Goal: Information Seeking & Learning: Learn about a topic

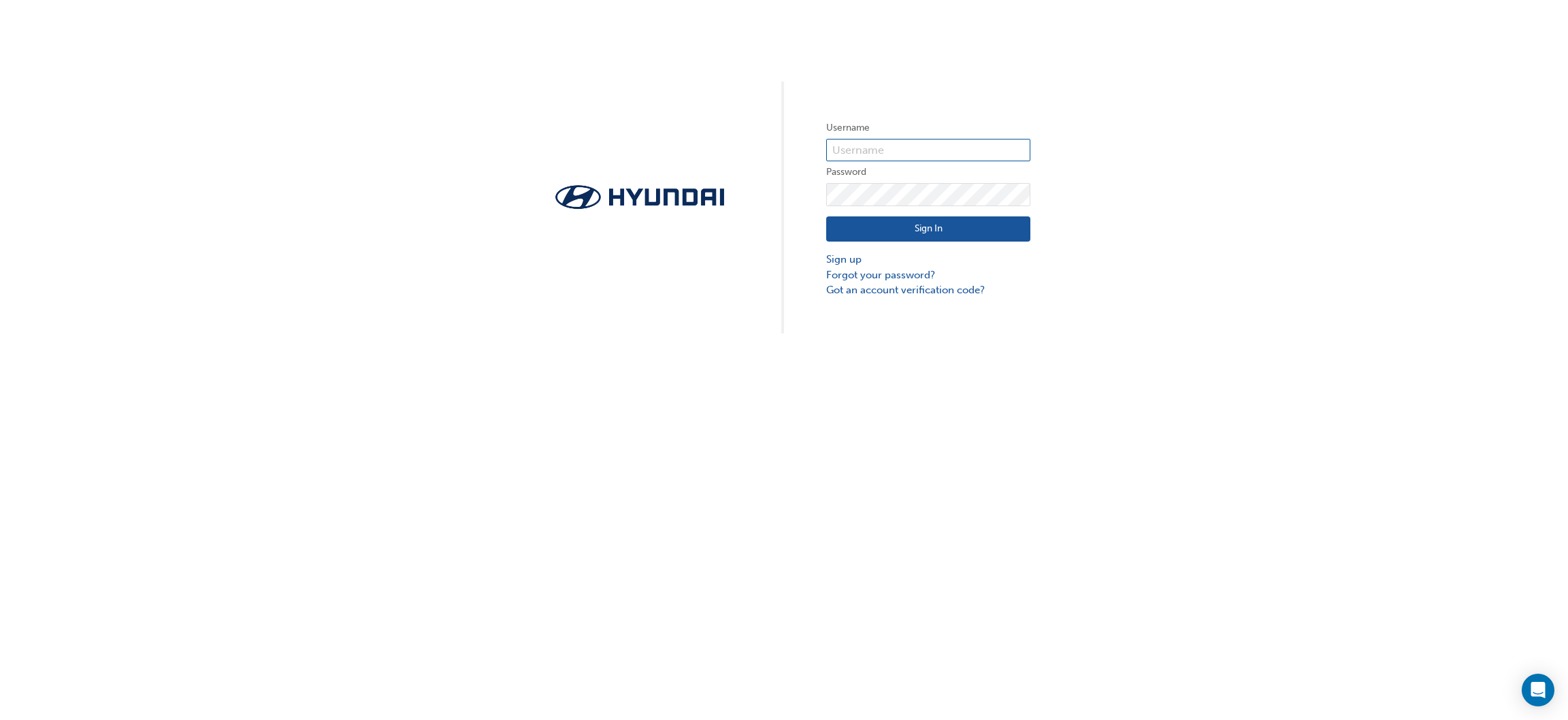
type input "35435"
click at [895, 222] on button "Sign In" at bounding box center [928, 229] width 204 height 26
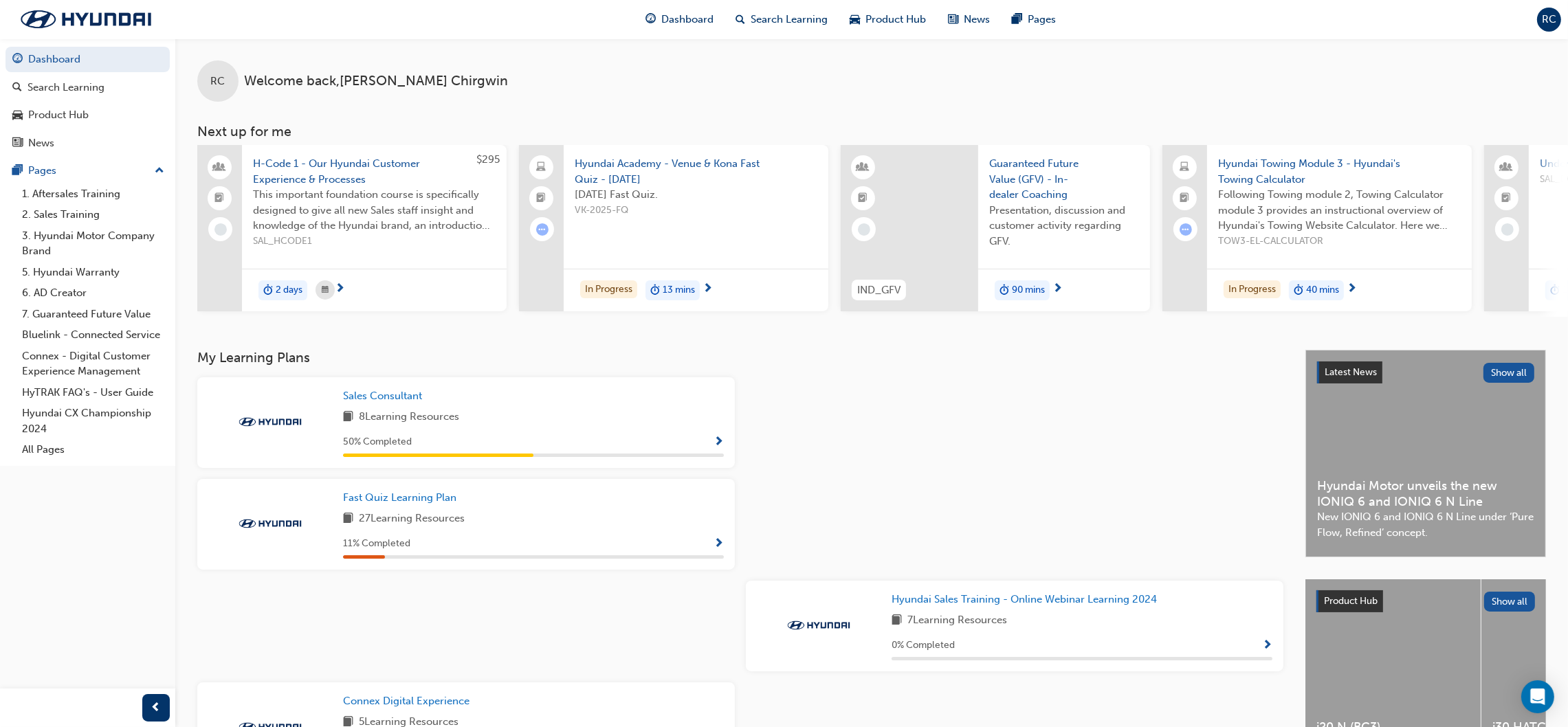
click at [486, 381] on div "Sales Consultant 8 Learning Resources 50 % Completed" at bounding box center [465, 422] width 537 height 90
click at [715, 440] on span "Show Progress" at bounding box center [718, 443] width 11 height 13
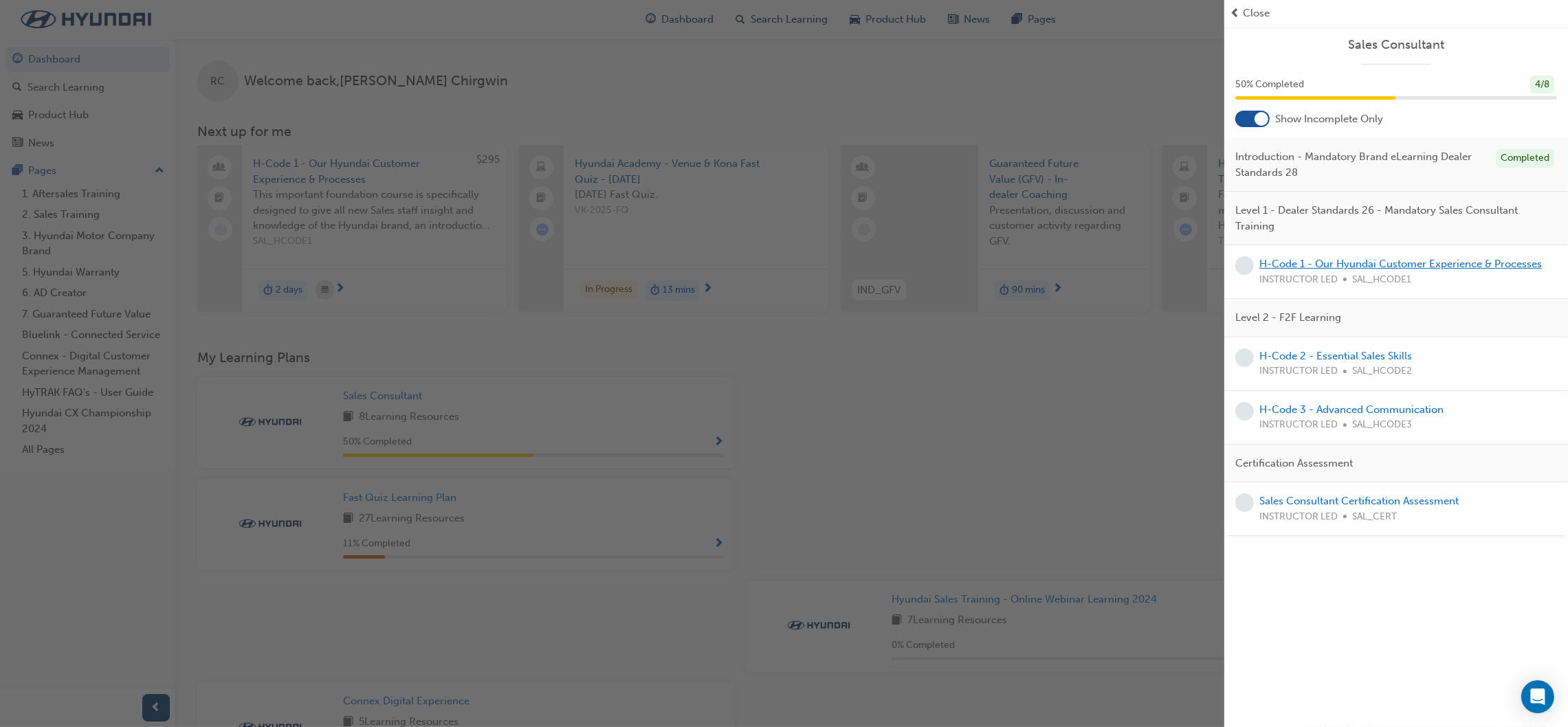
click at [1466, 261] on link "H-Code 1 - Our Hyundai Customer Experience & Processes" at bounding box center [1401, 264] width 283 height 13
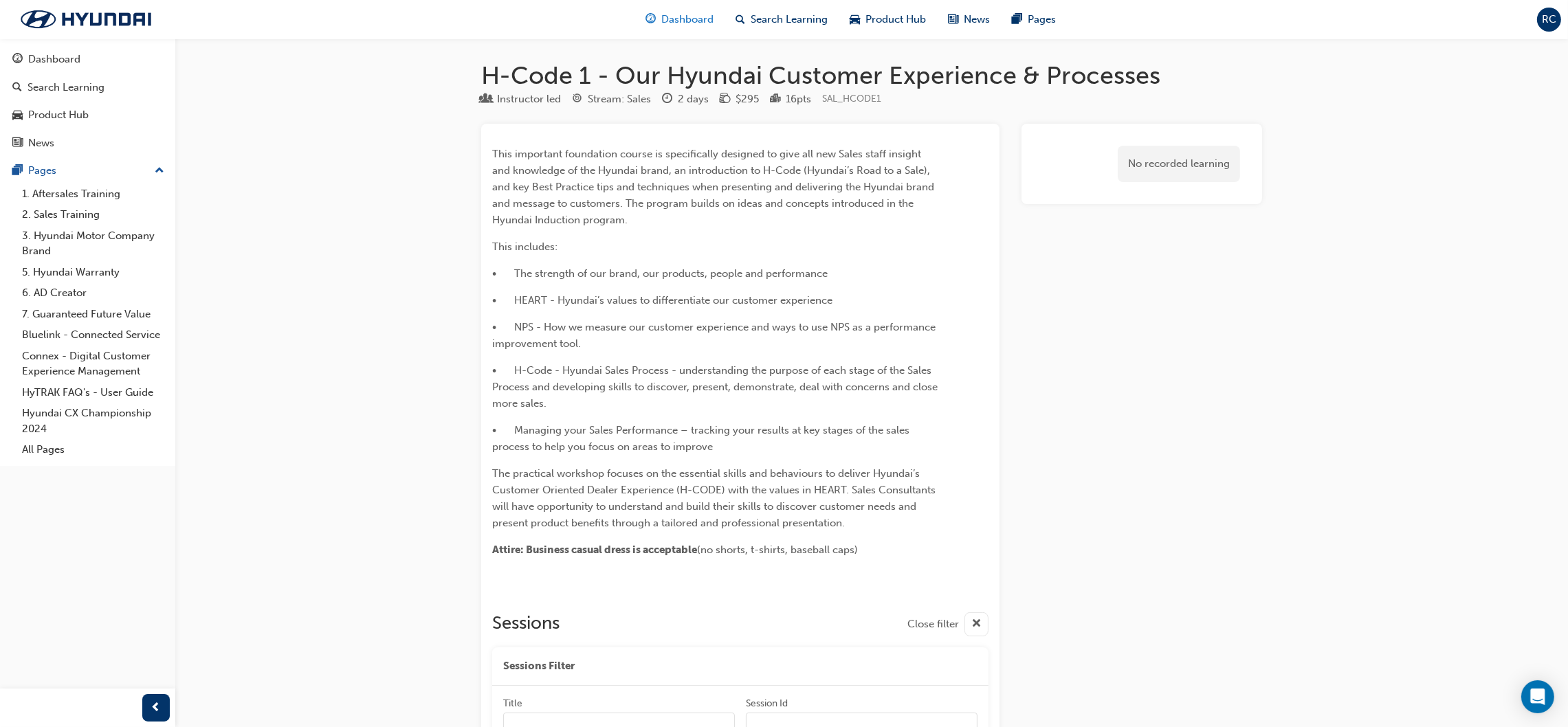
click at [667, 23] on span "Dashboard" at bounding box center [688, 20] width 52 height 16
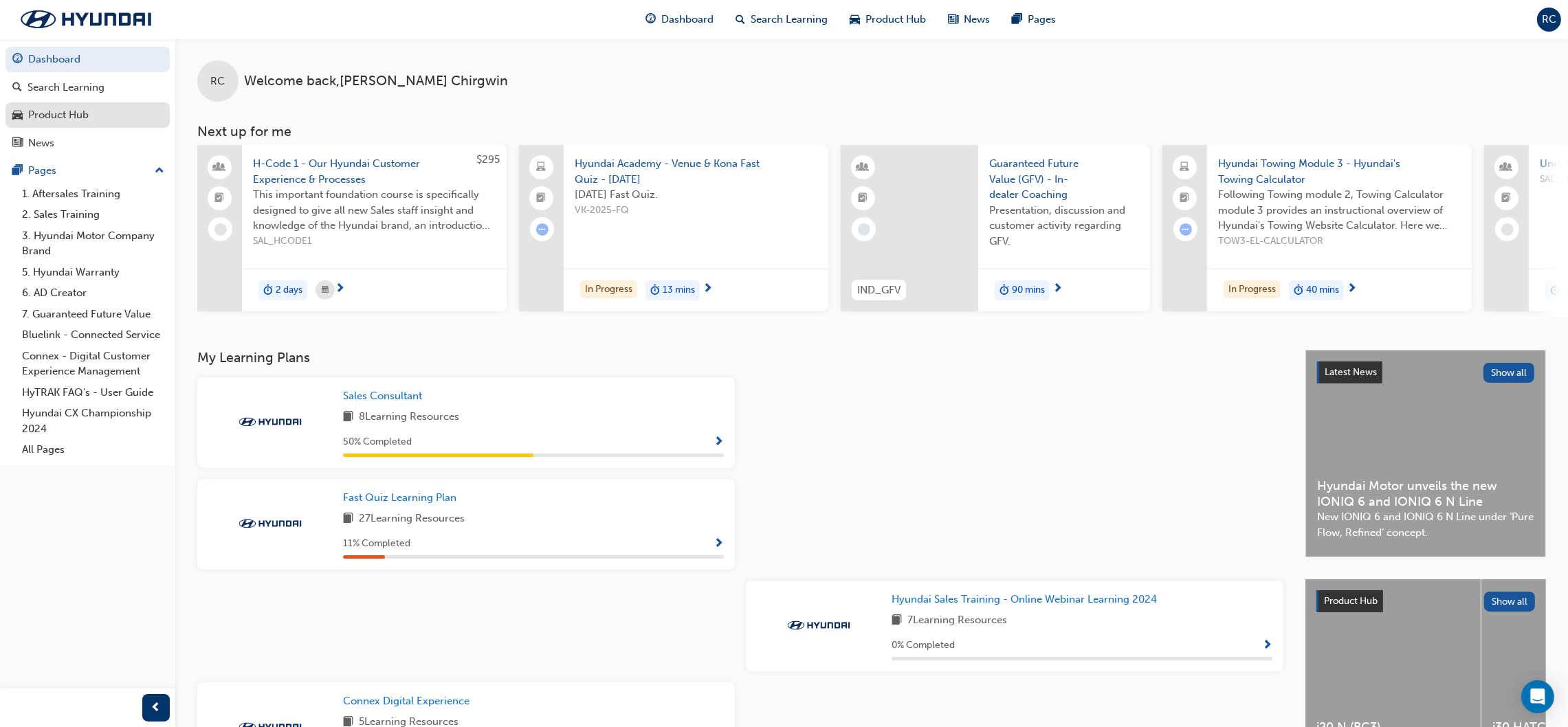
click at [107, 113] on div "Product Hub" at bounding box center [88, 115] width 150 height 17
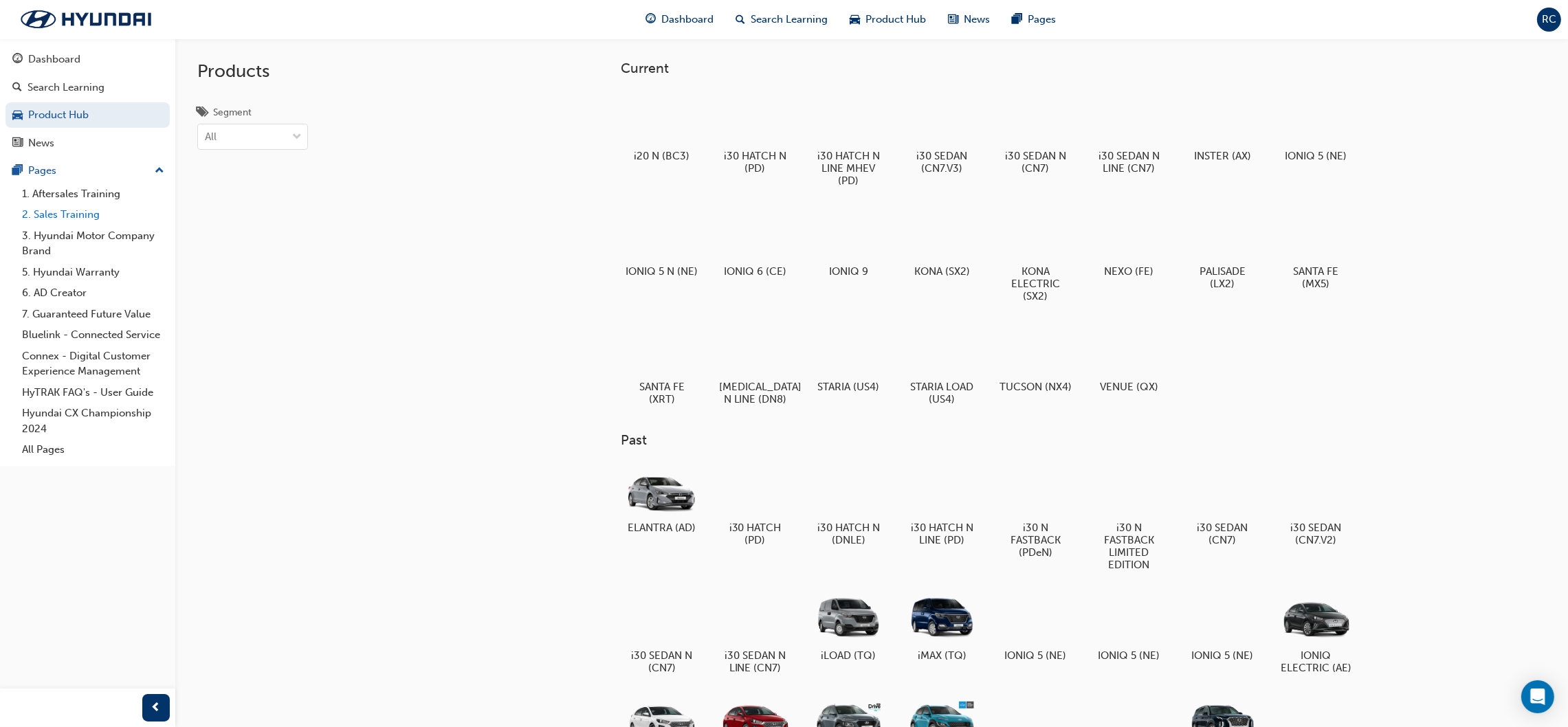
click at [90, 222] on link "2. Sales Training" at bounding box center [93, 215] width 153 height 21
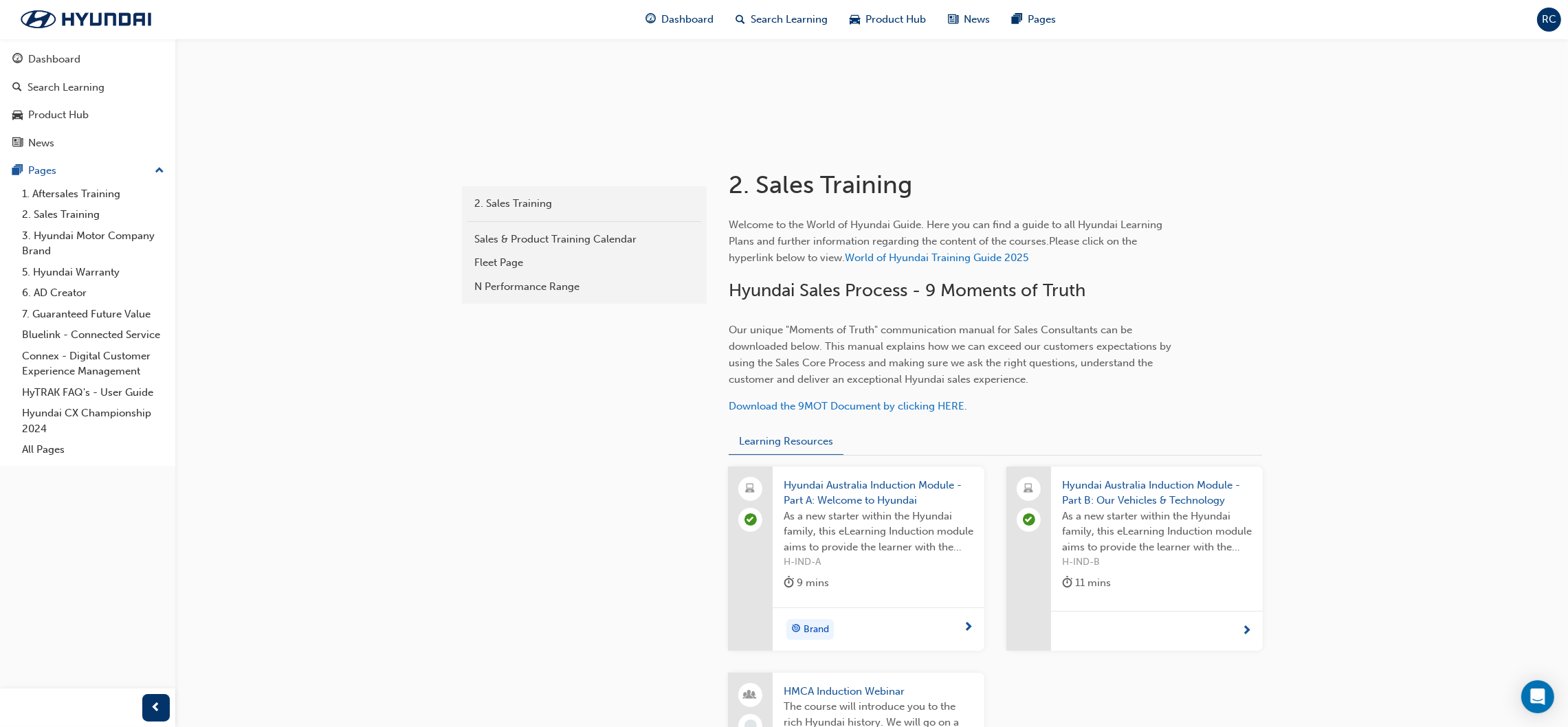
scroll to position [412, 0]
